Goal: Contribute content

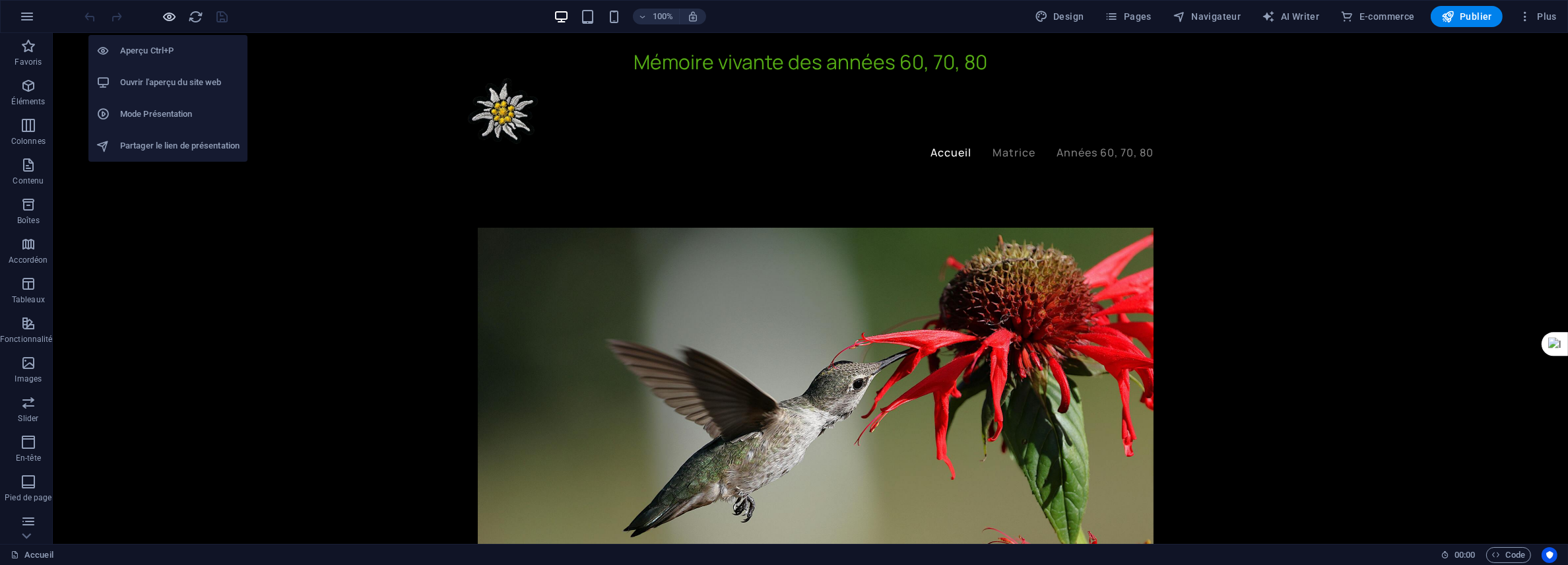
click at [164, 12] on icon "button" at bounding box center [170, 17] width 15 height 15
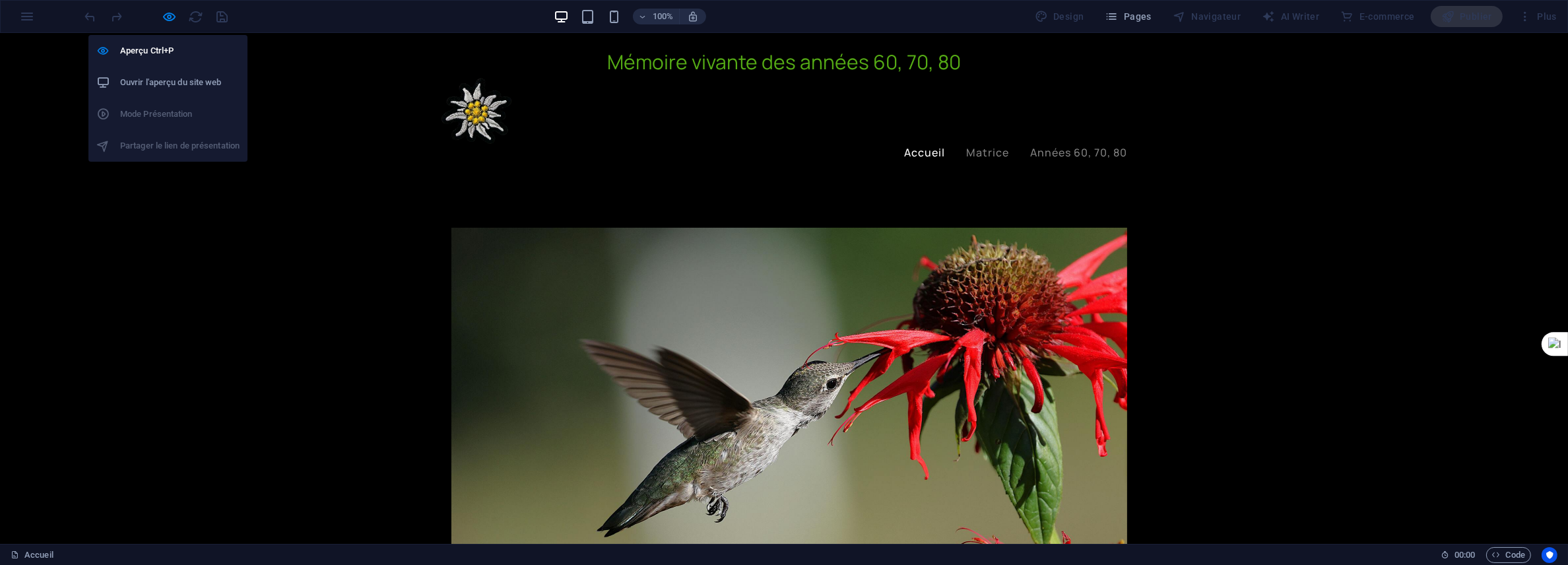
click at [168, 85] on h6 "Ouvrir l'aperçu du site web" at bounding box center [180, 82] width 119 height 16
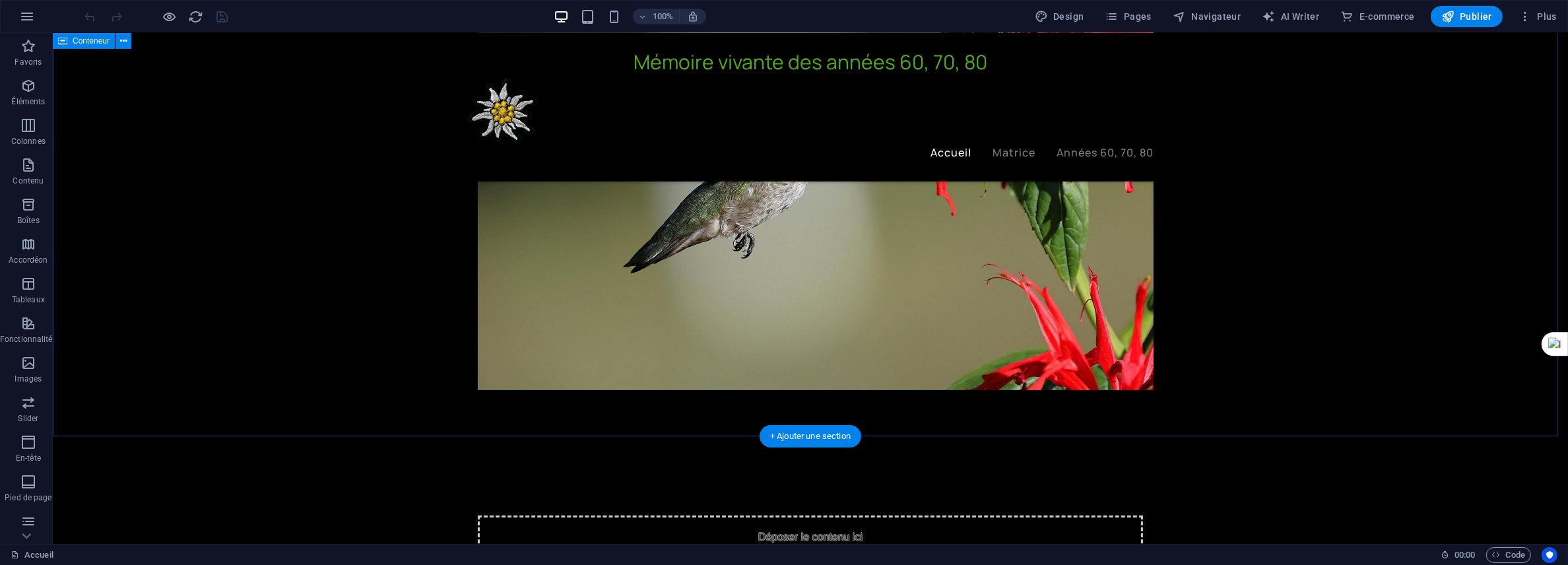
scroll to position [396, 0]
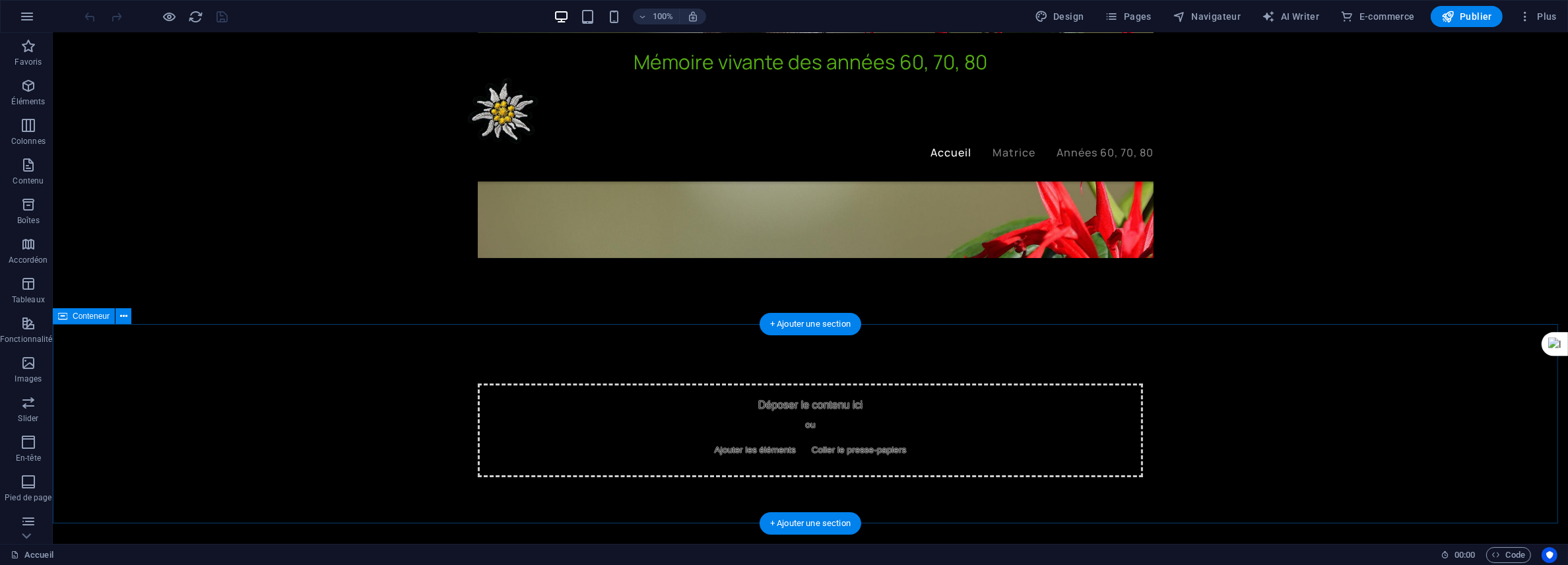
click at [791, 418] on div "Déposer le contenu ici ou Ajouter les éléments Coller le presse-papiers" at bounding box center [810, 430] width 665 height 94
click at [738, 446] on span "Ajouter les éléments" at bounding box center [756, 450] width 92 height 18
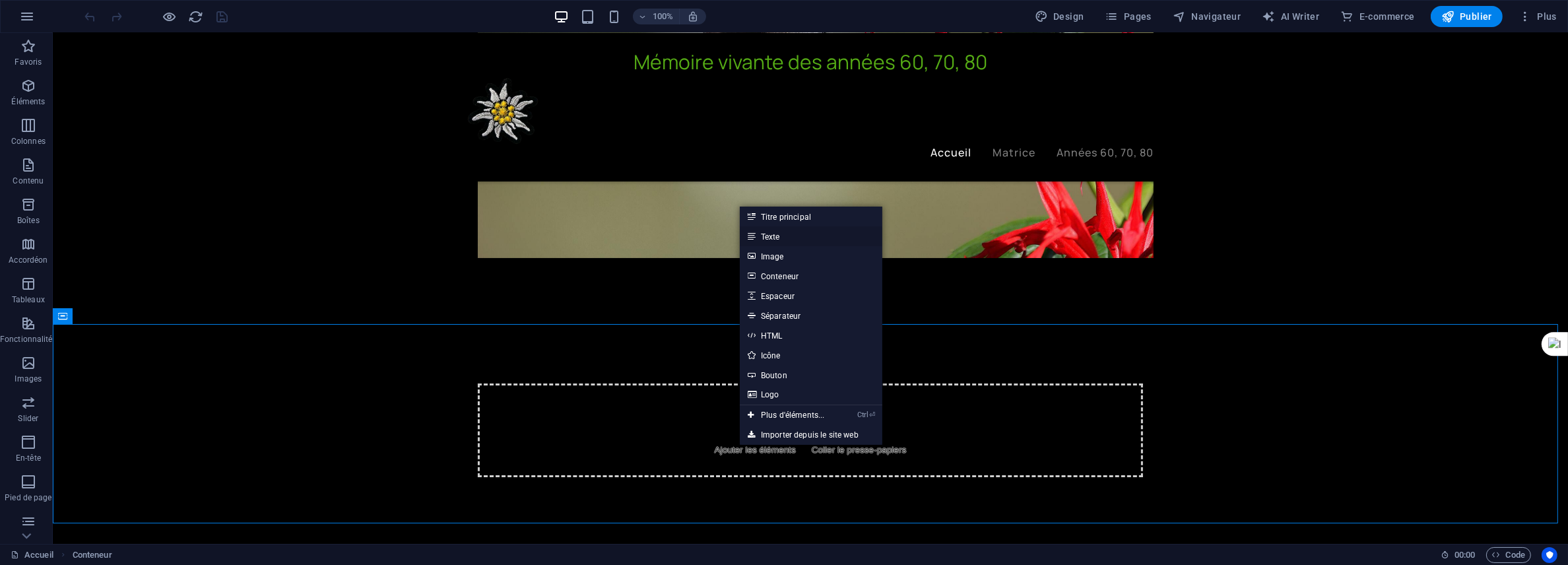
click at [779, 234] on link "Texte" at bounding box center [811, 236] width 143 height 20
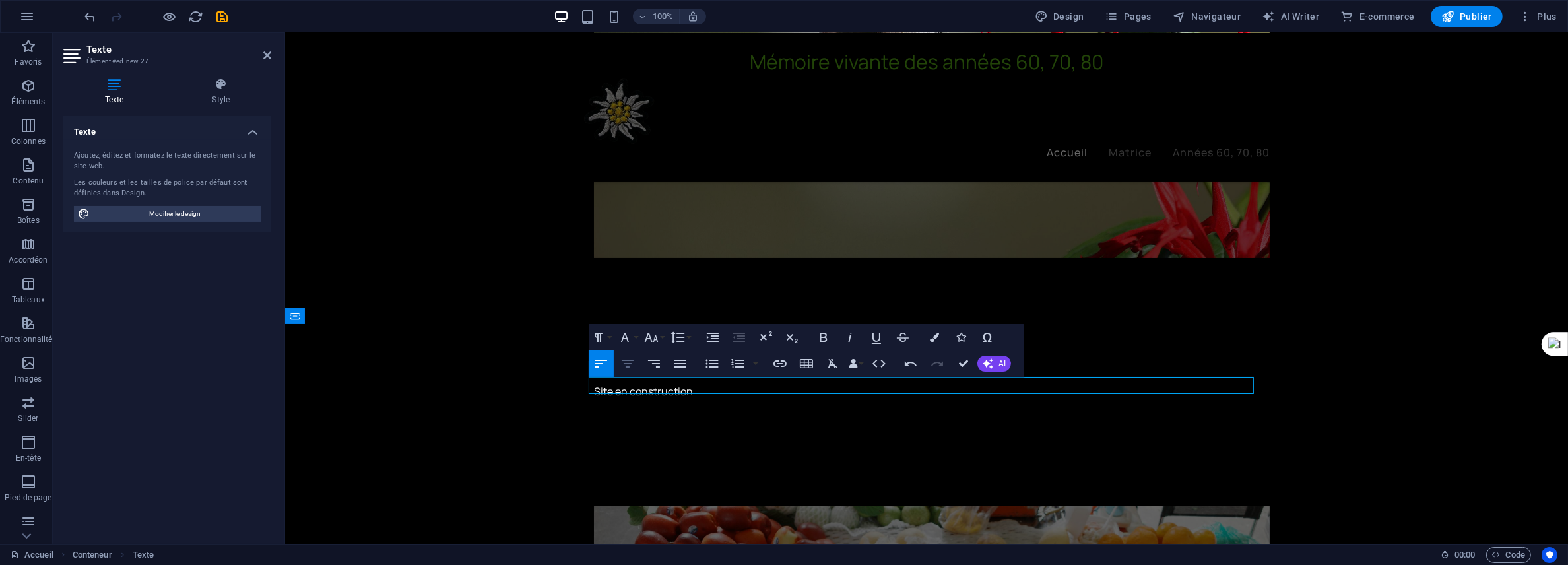
click at [631, 369] on icon "button" at bounding box center [627, 364] width 16 height 16
click at [658, 339] on icon "button" at bounding box center [651, 338] width 16 height 16
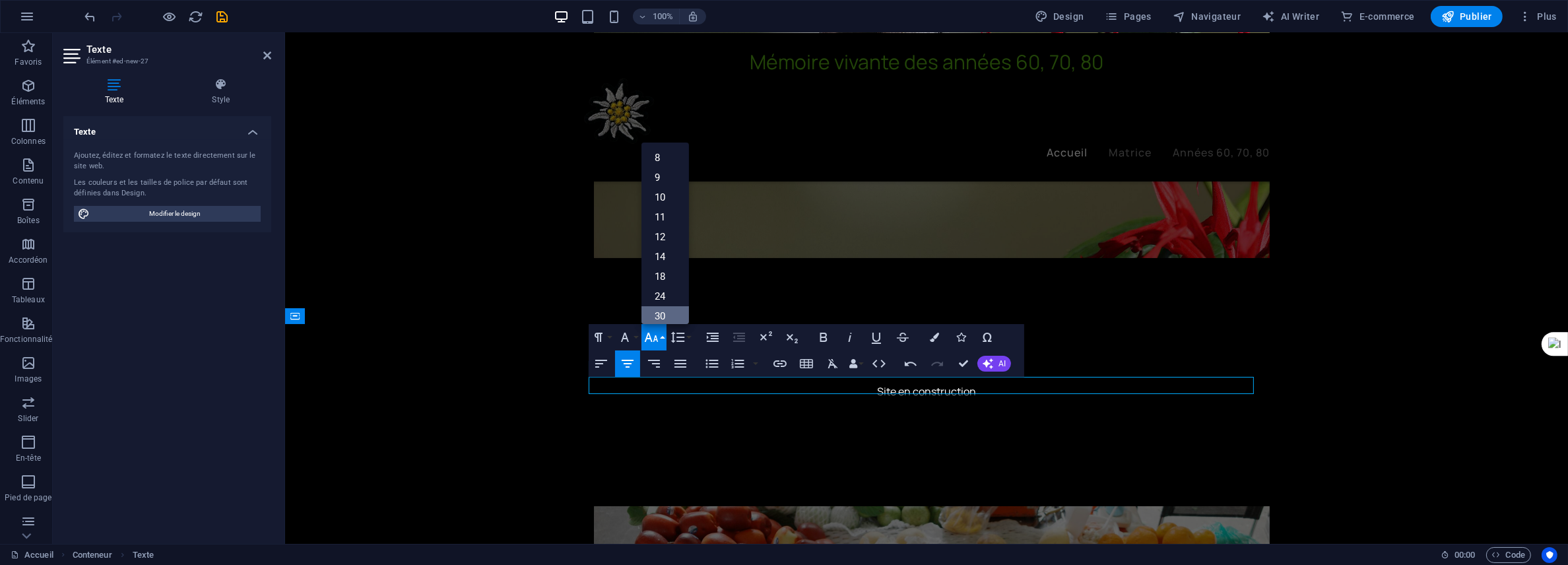
click at [660, 317] on link "30" at bounding box center [665, 316] width 47 height 20
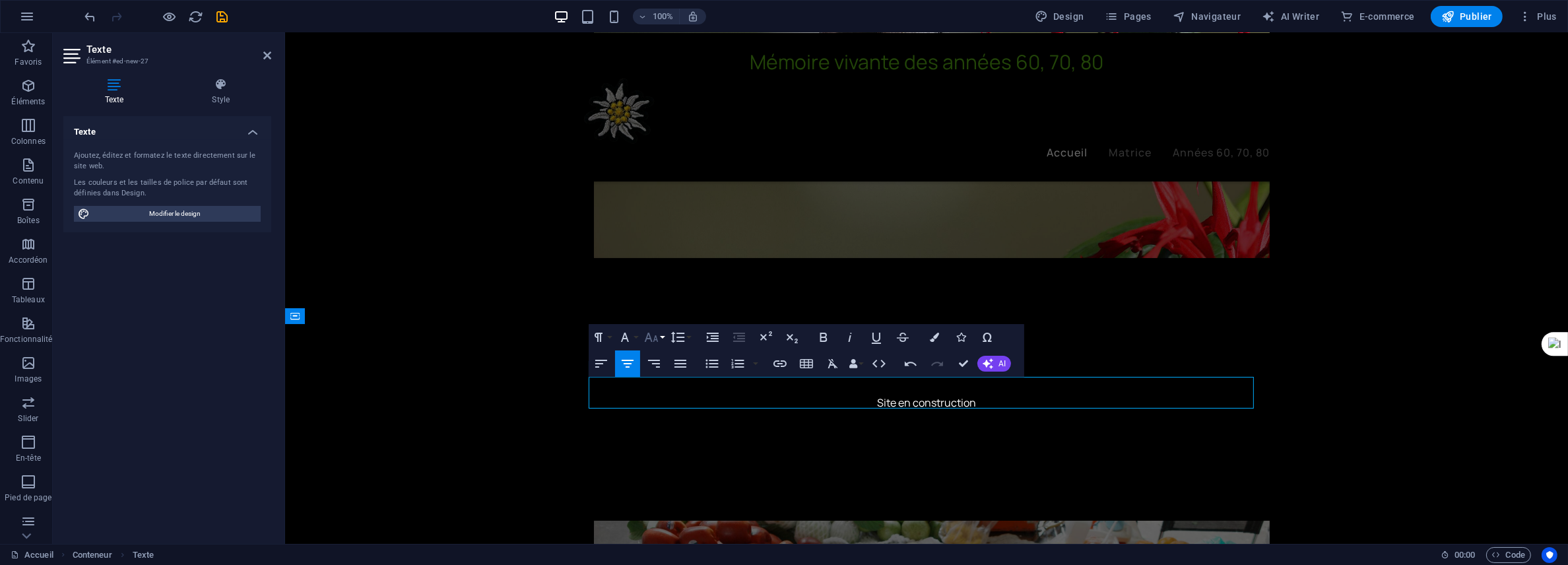
click at [666, 338] on button "Font Size" at bounding box center [654, 338] width 25 height 26
click at [659, 230] on link "36" at bounding box center [665, 230] width 47 height 20
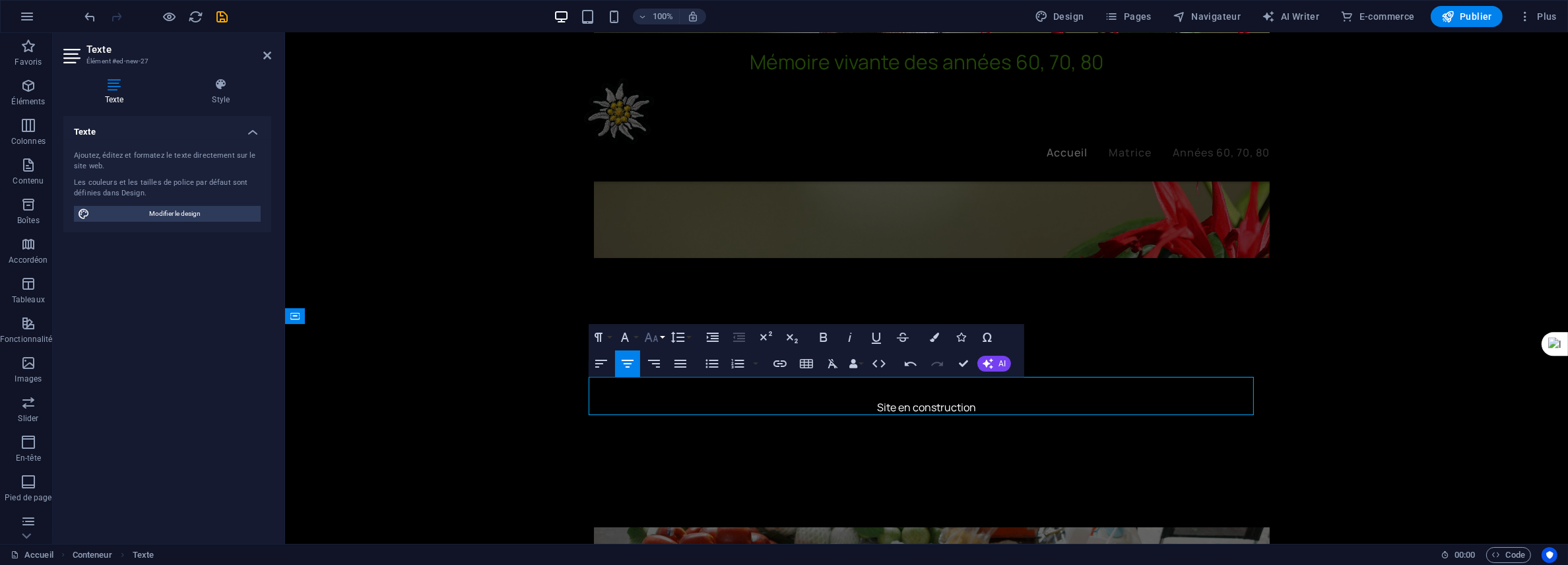
click at [655, 331] on icon "button" at bounding box center [651, 338] width 16 height 16
click at [662, 184] on link "24" at bounding box center [665, 190] width 47 height 20
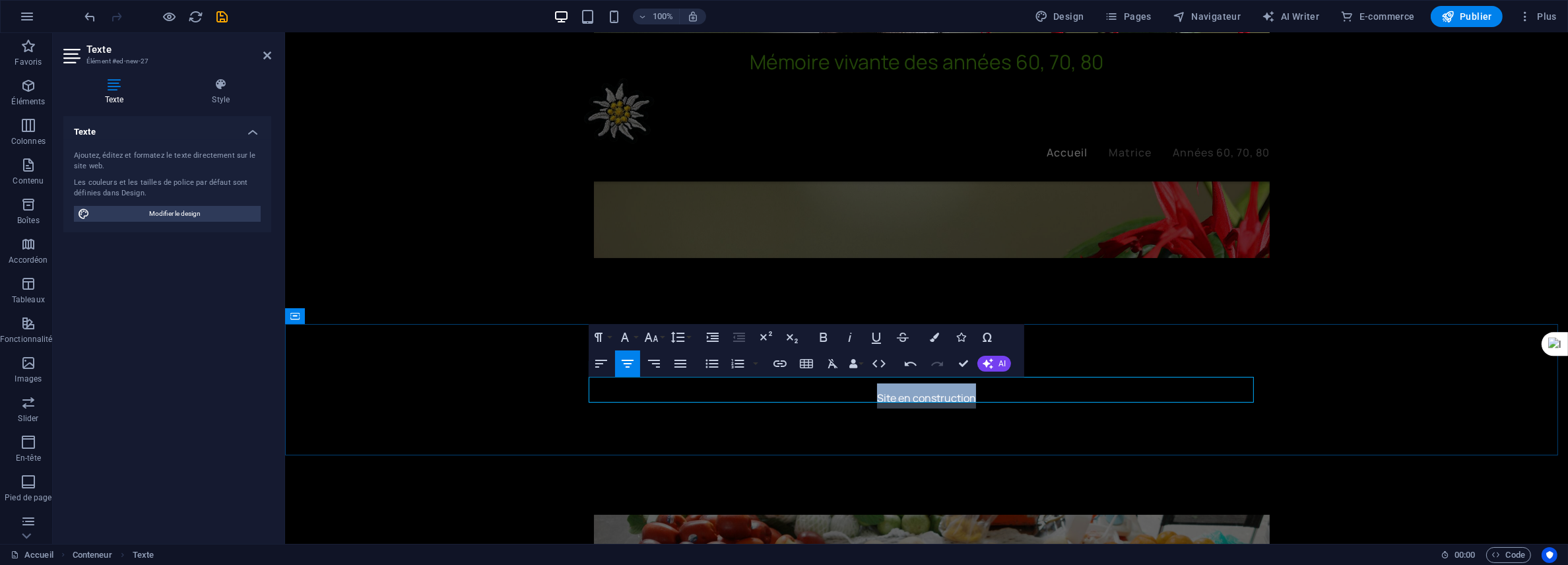
drag, startPoint x: 870, startPoint y: 390, endPoint x: 986, endPoint y: 391, distance: 116.0
click at [987, 391] on p "Site en construction ​" at bounding box center [925, 396] width 665 height 25
click at [664, 336] on button "Font Size" at bounding box center [654, 338] width 25 height 26
click at [661, 222] on link "36" at bounding box center [665, 230] width 47 height 20
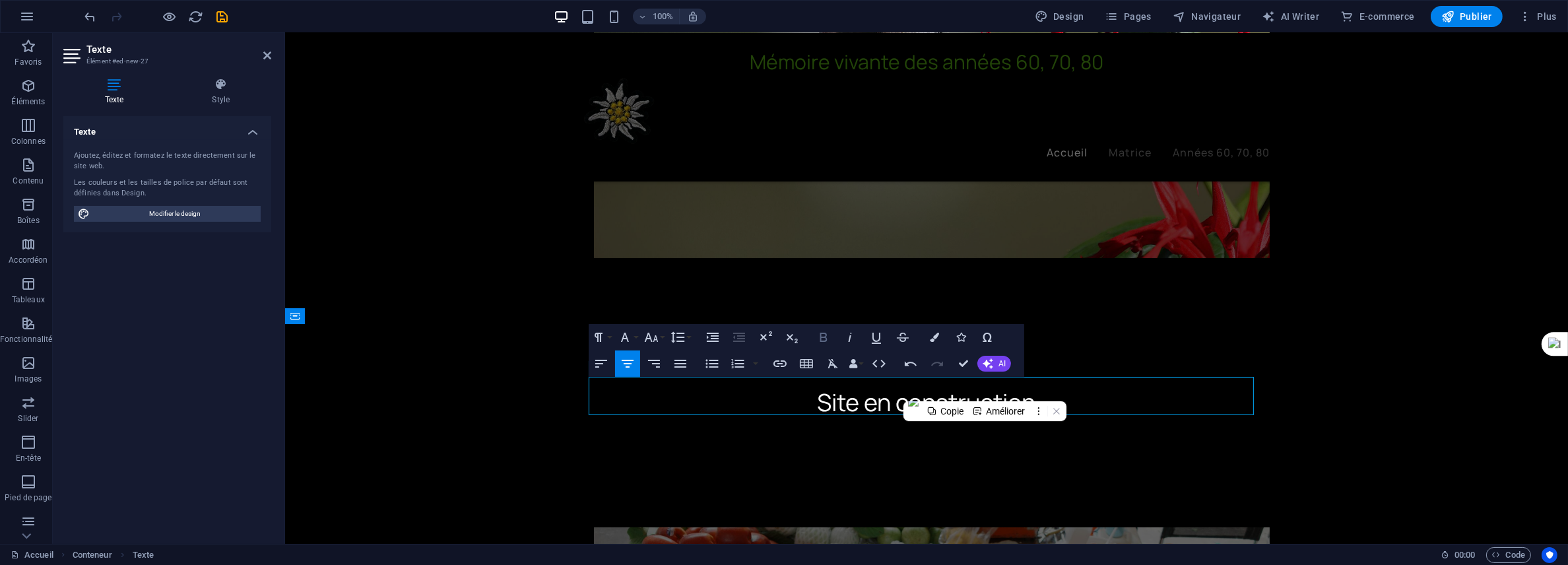
click at [826, 338] on icon "button" at bounding box center [824, 337] width 7 height 9
click at [662, 341] on button "Font Size" at bounding box center [654, 338] width 25 height 26
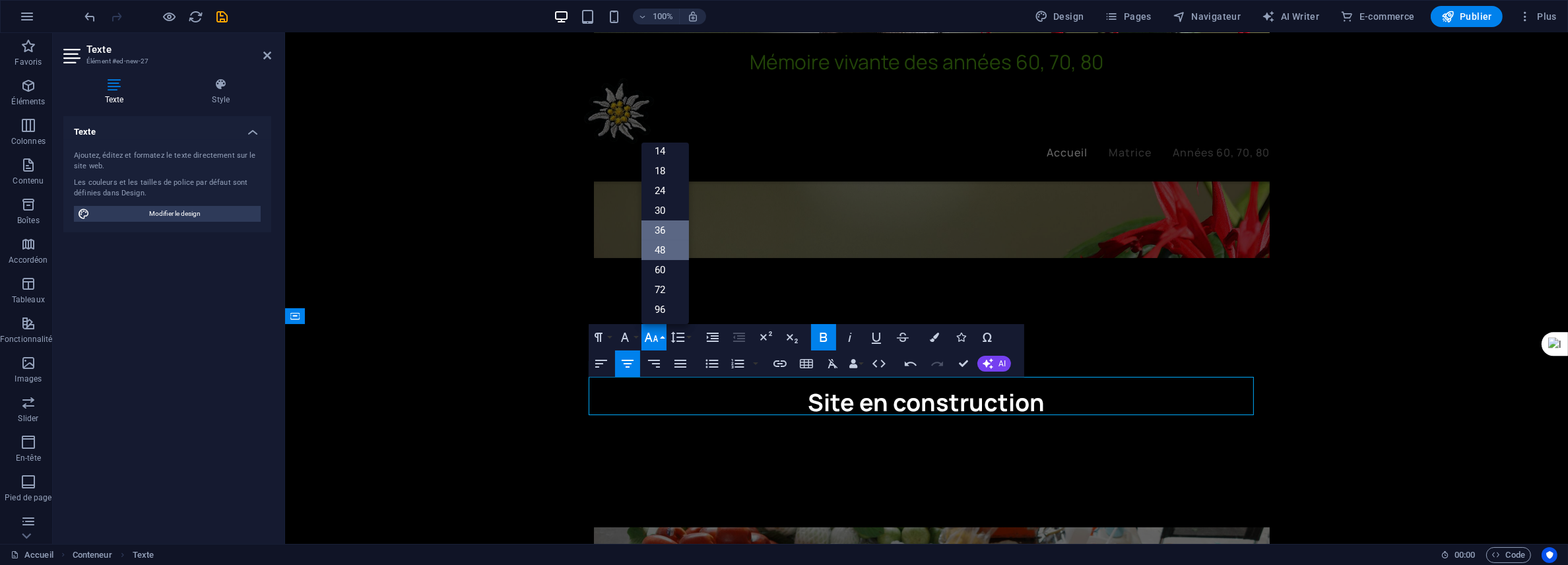
click at [661, 246] on link "48" at bounding box center [665, 250] width 47 height 20
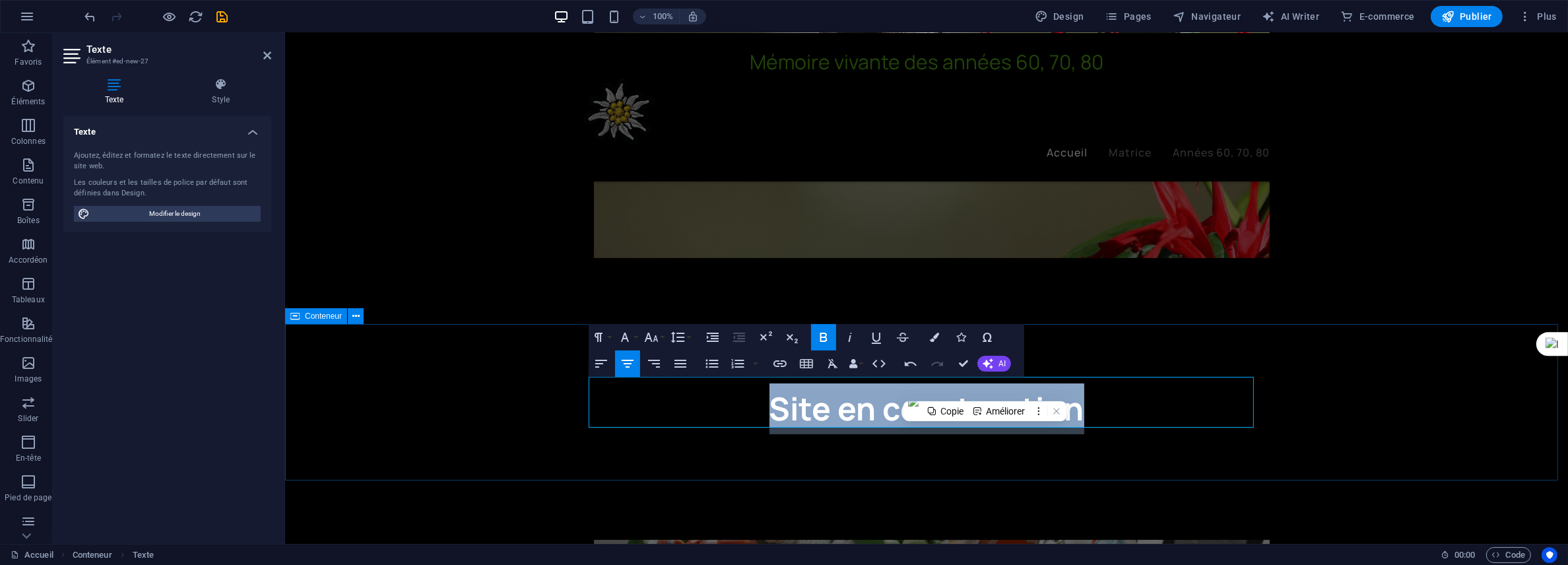
click at [1340, 387] on div "Site en construction ​" at bounding box center [925, 409] width 1283 height 157
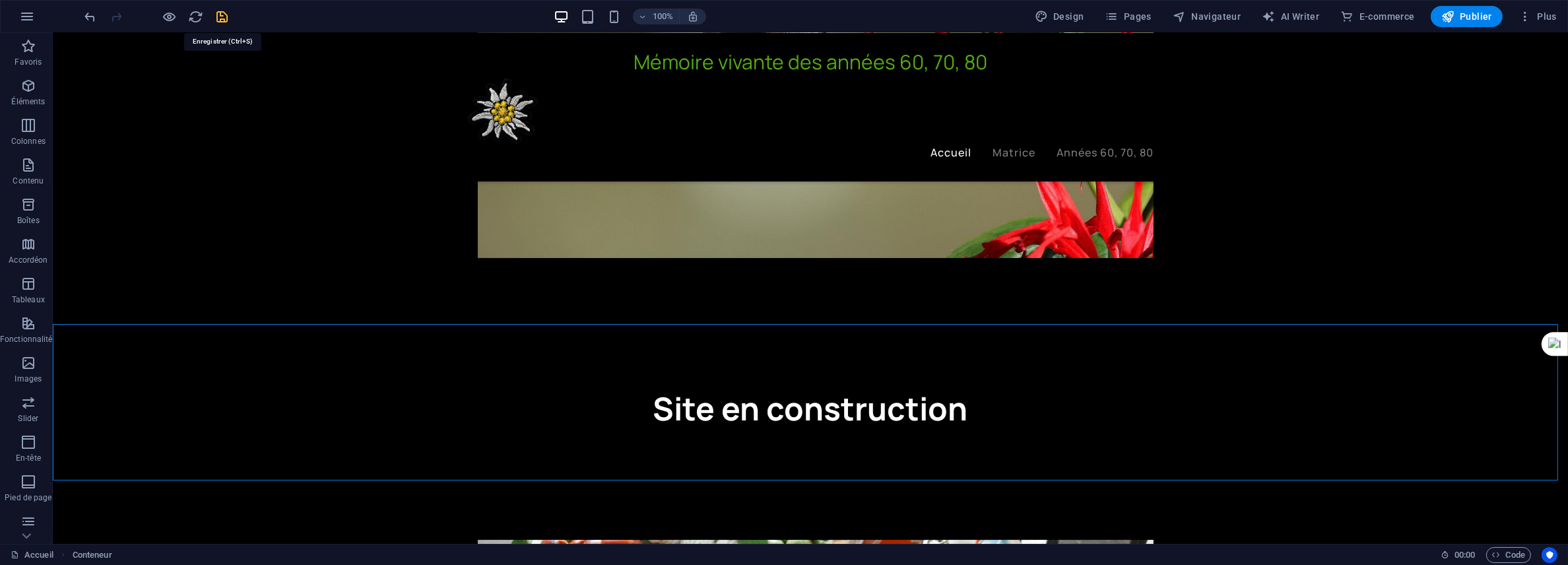
click at [220, 13] on icon "save" at bounding box center [222, 17] width 15 height 15
click at [1471, 17] on span "Publier" at bounding box center [1467, 17] width 51 height 13
